Goal: Use online tool/utility: Utilize a website feature to perform a specific function

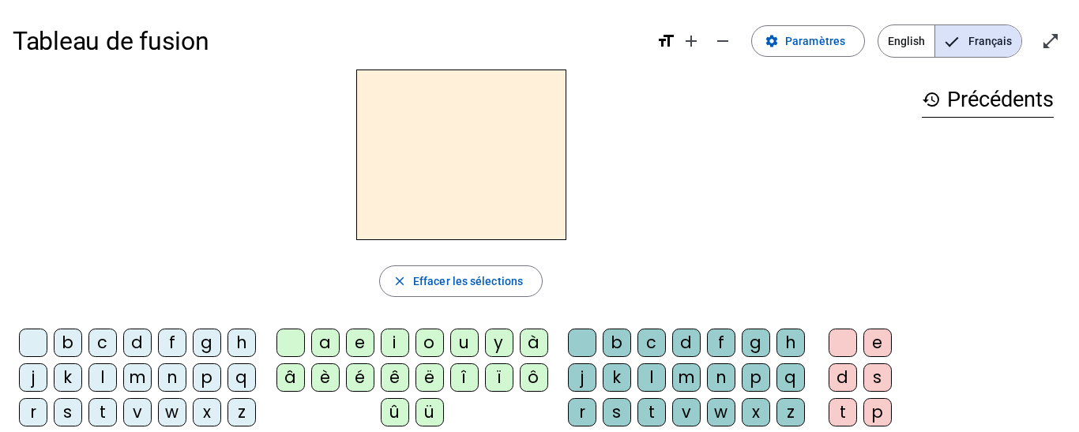
click at [397, 345] on div "i" at bounding box center [395, 343] width 28 height 28
click at [666, 375] on div "l" at bounding box center [652, 377] width 28 height 28
click at [152, 375] on div "m" at bounding box center [137, 377] width 28 height 28
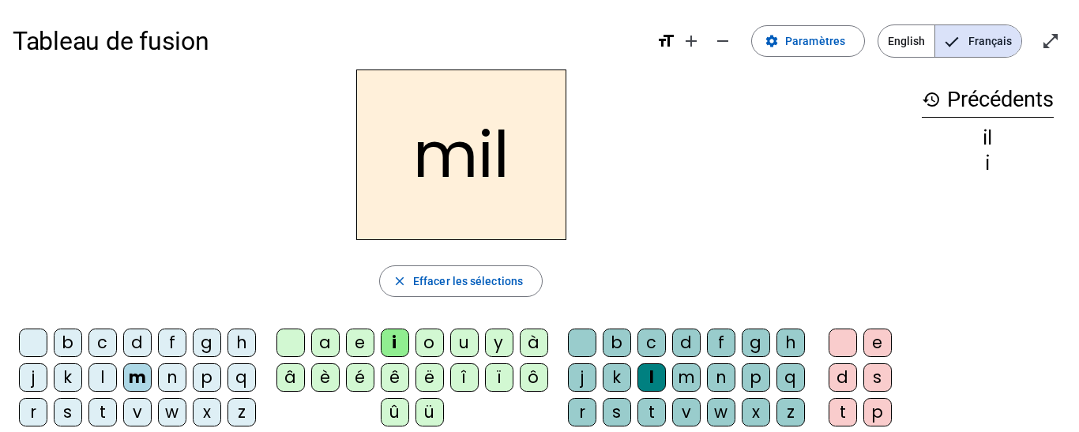
click at [327, 339] on div "a" at bounding box center [325, 343] width 28 height 28
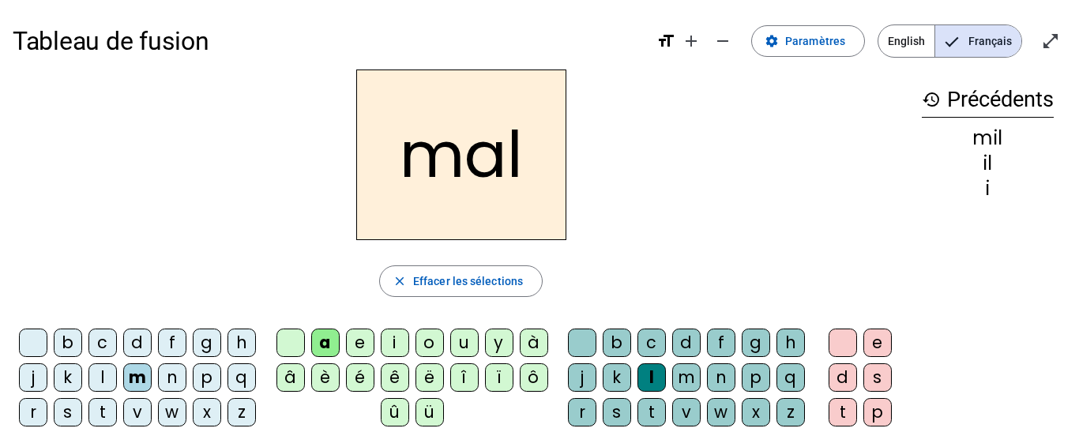
click at [597, 344] on div at bounding box center [582, 343] width 28 height 28
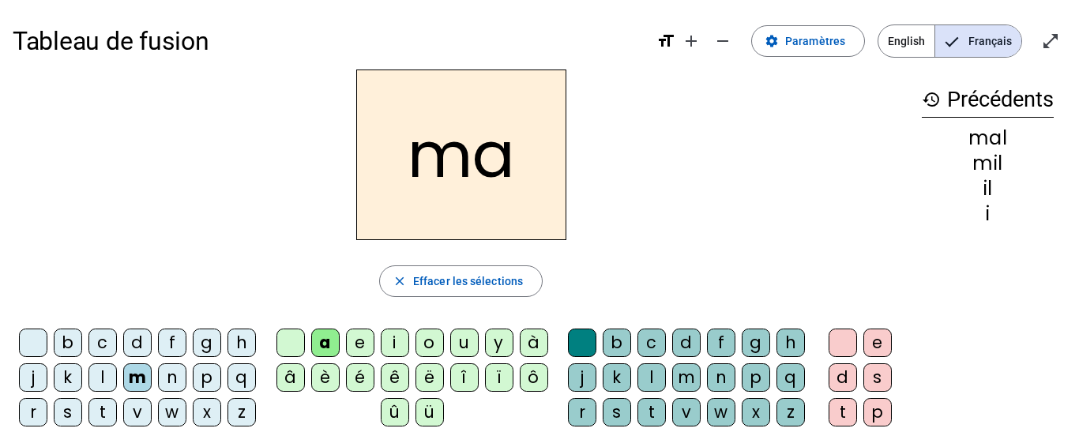
click at [117, 375] on div "l" at bounding box center [102, 377] width 28 height 28
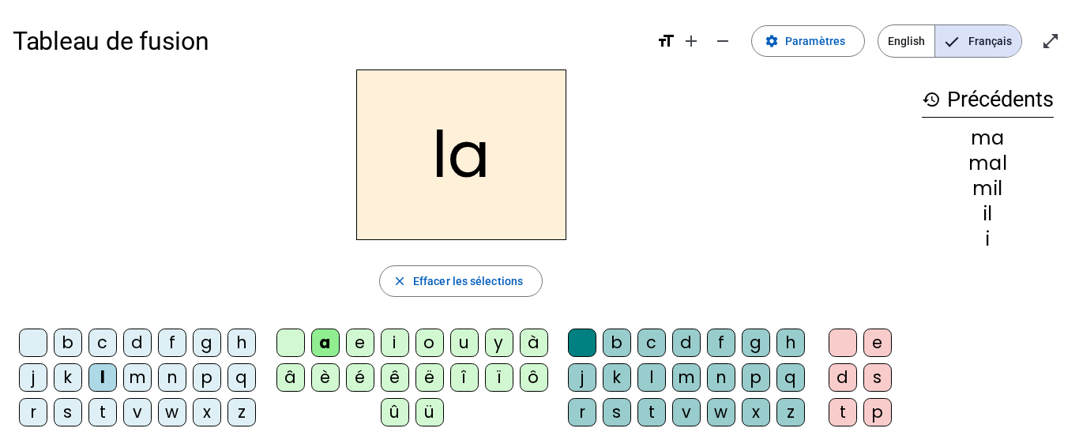
click at [460, 344] on div "u" at bounding box center [464, 343] width 28 height 28
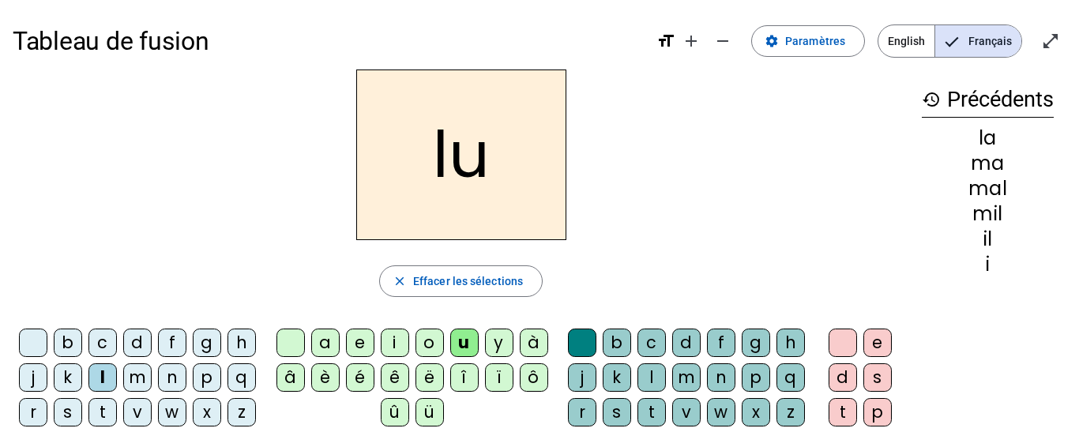
click at [152, 345] on div "d" at bounding box center [137, 343] width 28 height 28
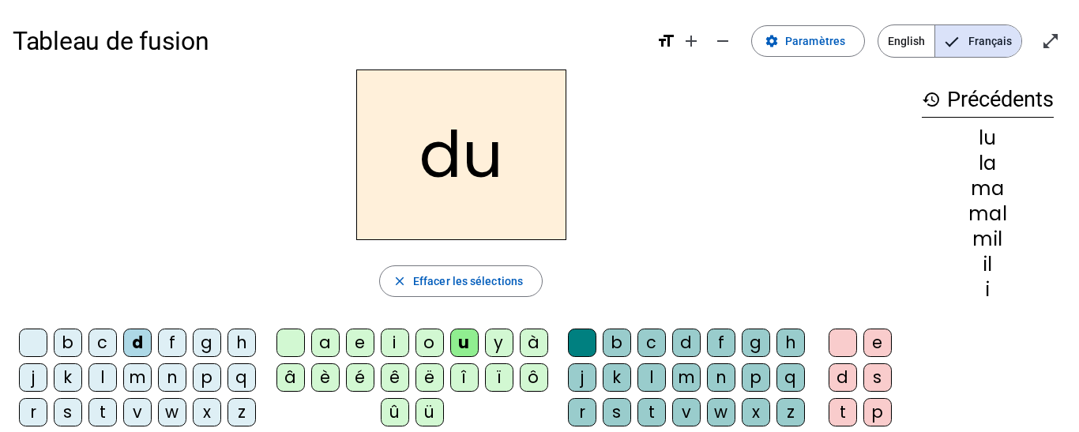
click at [117, 422] on div "t" at bounding box center [102, 412] width 28 height 28
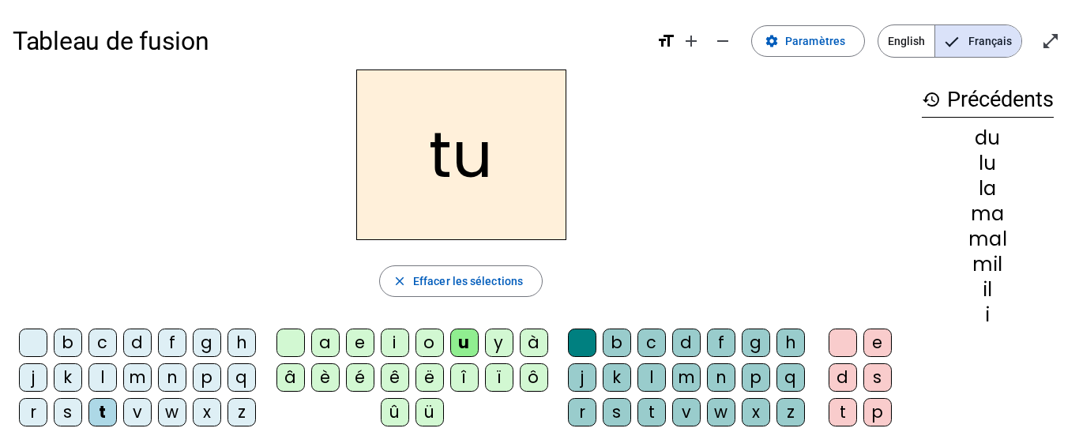
click at [359, 334] on div "e" at bounding box center [360, 343] width 28 height 28
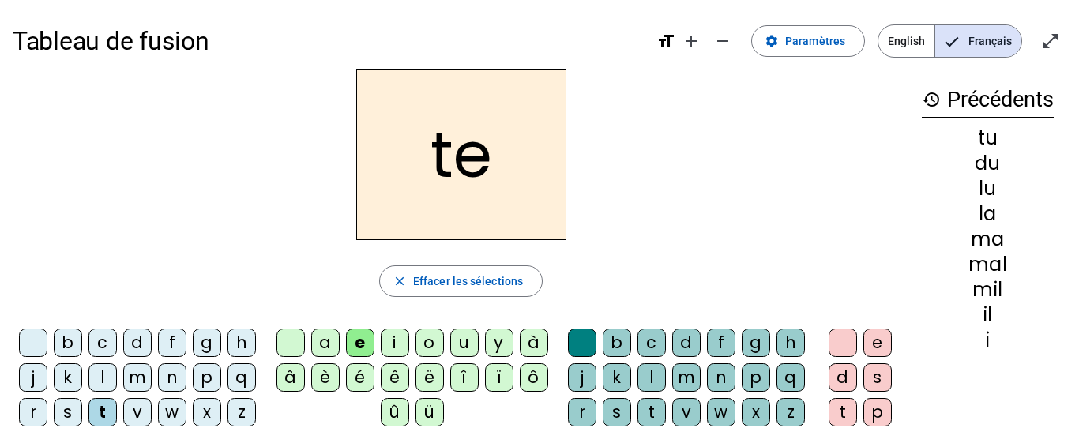
click at [146, 340] on div "d" at bounding box center [137, 343] width 28 height 28
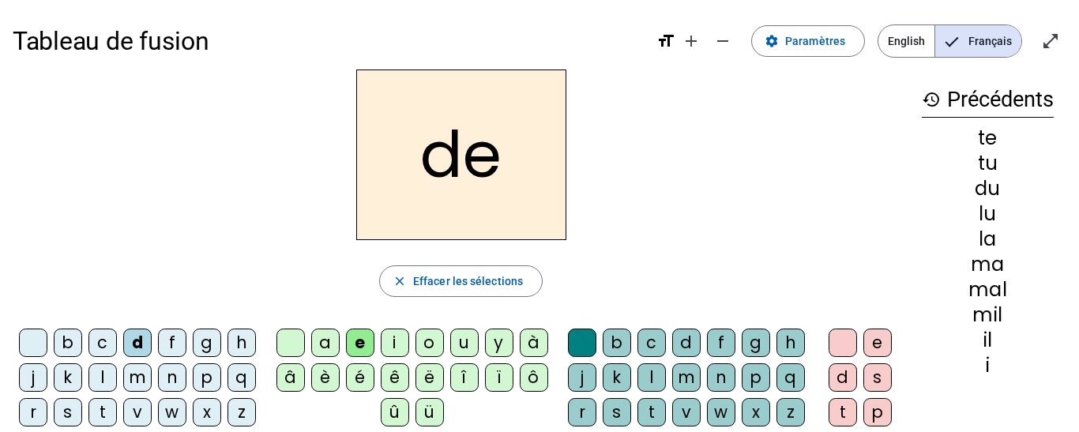
click at [47, 385] on div "j" at bounding box center [33, 377] width 28 height 28
